Goal: Task Accomplishment & Management: Use online tool/utility

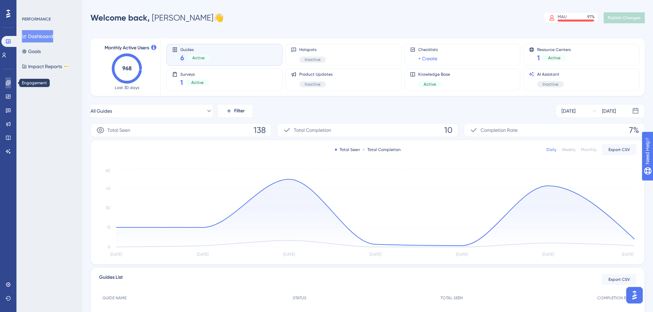
click at [7, 81] on icon at bounding box center [8, 83] width 4 height 4
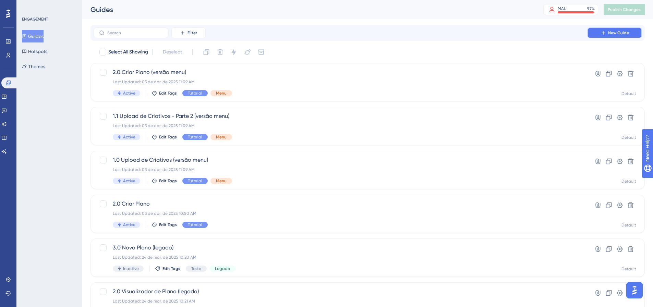
click at [615, 37] on button "New Guide" at bounding box center [614, 32] width 55 height 11
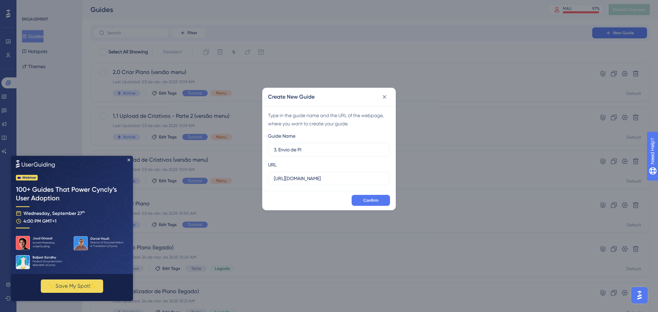
type input "3. Envio de PI"
click at [127, 159] on img at bounding box center [72, 215] width 122 height 118
drag, startPoint x: 374, startPoint y: 200, endPoint x: 384, endPoint y: -41, distance: 241.6
click at [384, 0] on html "Performance Users Engagement Widgets Feedback Product Updates Knowledge Base AI…" at bounding box center [329, 0] width 658 height 0
click at [345, 179] on input "https://ads.eletromidia.com.br" at bounding box center [329, 179] width 110 height 8
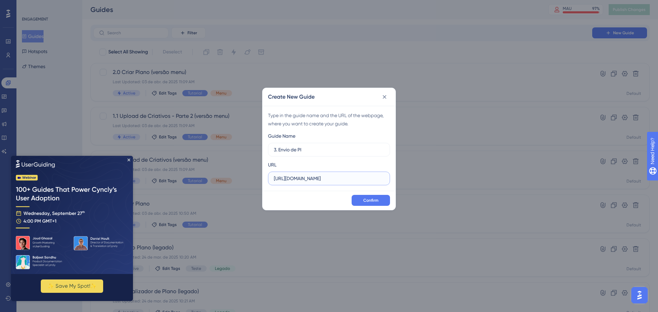
paste input "/v1/plano/68d1a1d2cfc3832b6d92880a/autorizacao"
type input "https://ads.eletromidia.com.br/v1/plano/68d1a1d2cfc3832b6d92880a/autorizacao"
click at [365, 204] on button "Confirm" at bounding box center [371, 200] width 38 height 11
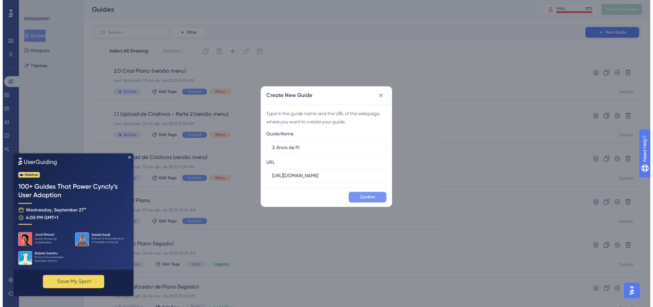
scroll to position [0, 0]
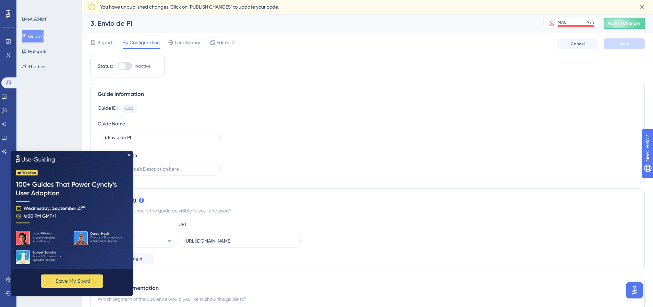
click at [131, 152] on img at bounding box center [72, 210] width 122 height 118
click at [129, 154] on icon "Close Preview" at bounding box center [129, 154] width 3 height 3
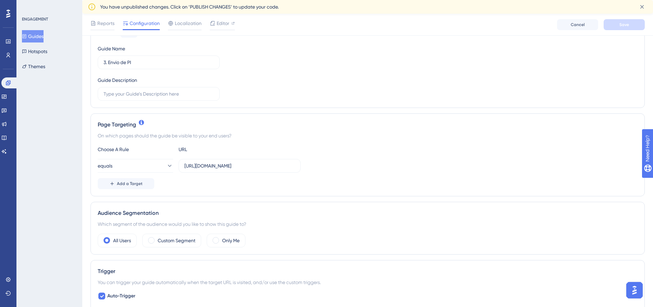
scroll to position [103, 0]
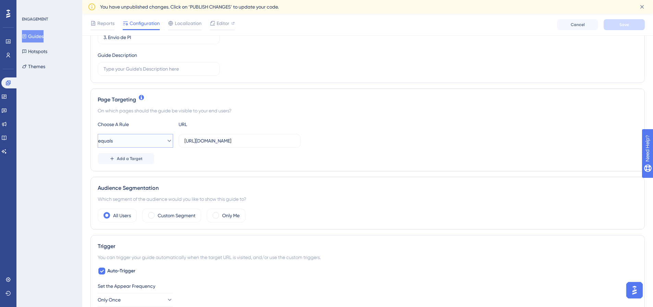
click at [169, 143] on button "equals" at bounding box center [135, 141] width 75 height 14
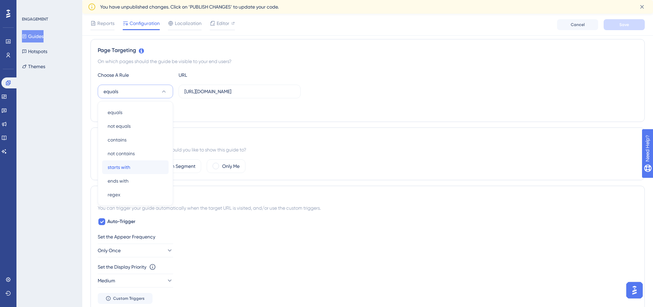
click at [131, 167] on div "starts with starts with" at bounding box center [136, 167] width 56 height 14
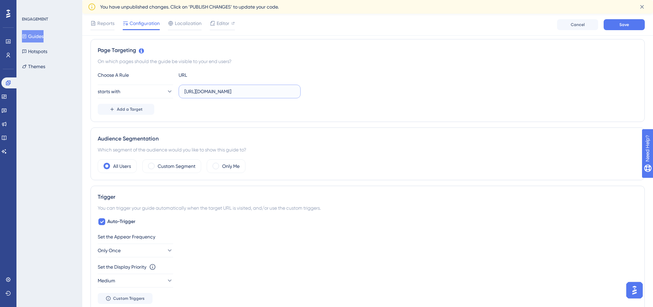
click at [205, 89] on input "https://ads.eletromidia.com.br/v1/plano/68d1a1d2cfc3832b6d92880a/autorizacao" at bounding box center [239, 92] width 110 height 8
paste input "text"
type input "https://ads.eletromidia.com.br/v1/plano/"
click at [371, 86] on div "starts with https://ads.eletromidia.com.br/v1/plano/" at bounding box center [368, 92] width 540 height 14
click at [617, 28] on button "Save" at bounding box center [624, 24] width 41 height 11
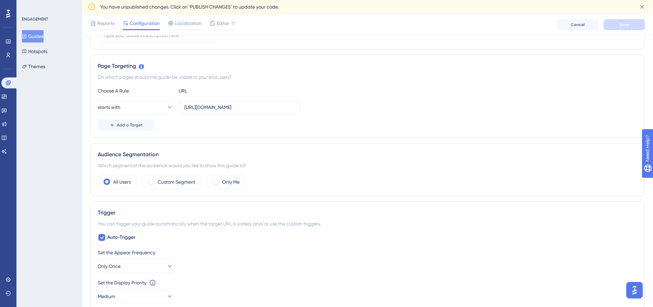
scroll to position [25, 0]
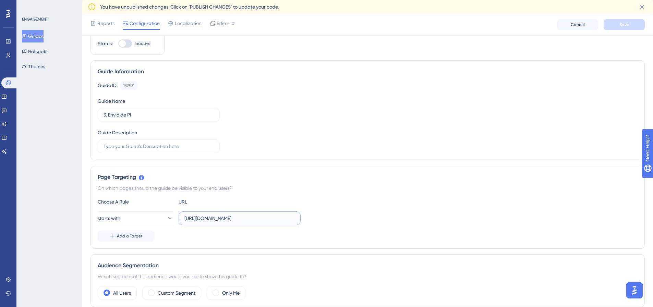
click at [219, 215] on input "https://ads.eletromidia.com.br/v1/plano/" at bounding box center [239, 219] width 110 height 8
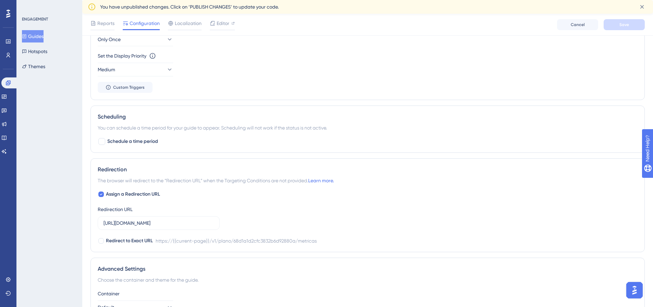
scroll to position [437, 0]
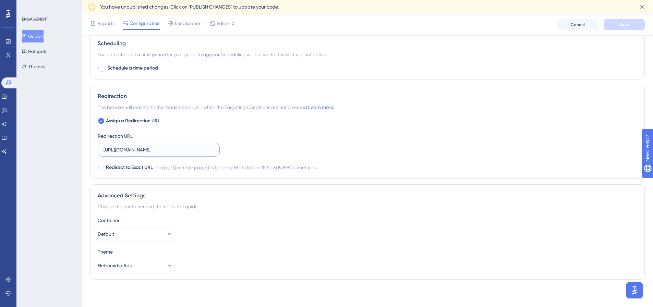
click at [155, 147] on input "https://ads.eletromidia.com.br/v1/plano/68d1a1d2cfc3832b6d92880a/metricas" at bounding box center [159, 150] width 110 height 8
paste input "text"
type input "https://ads.eletromidia.com.br/v1/plano/"
drag, startPoint x: 273, startPoint y: 134, endPoint x: 267, endPoint y: 136, distance: 6.4
click at [267, 136] on div "Assign a Redirection URL Redirection URL https://ads.eletromidia.com.br/v1/plan…" at bounding box center [368, 144] width 540 height 55
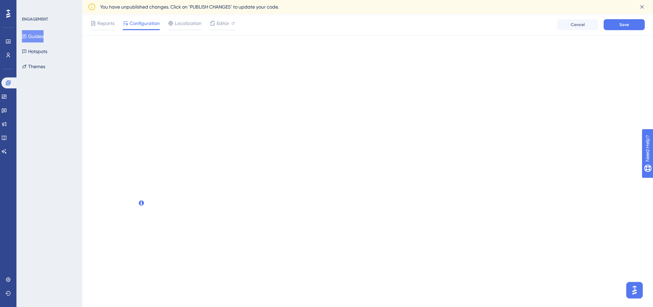
scroll to position [0, 0]
